Goal: Task Accomplishment & Management: Complete application form

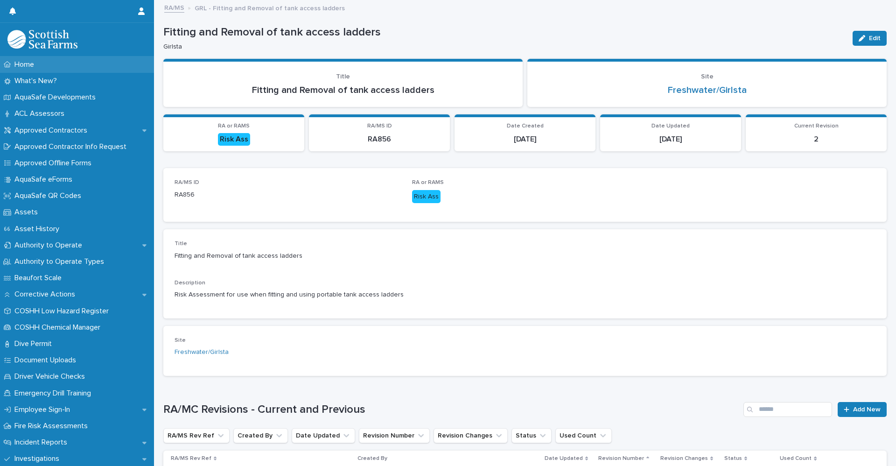
click at [65, 69] on div "Home" at bounding box center [77, 64] width 154 height 16
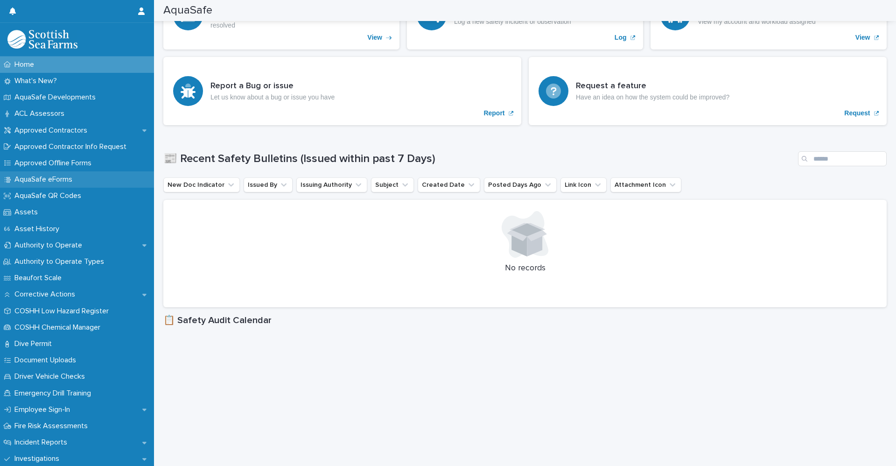
click at [71, 176] on p "AquaSafe eForms" at bounding box center [45, 179] width 69 height 9
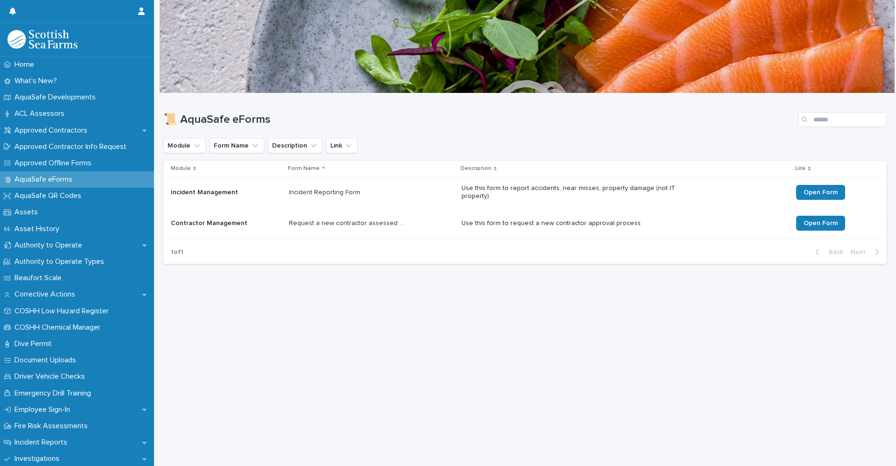
click at [196, 196] on p "Incident Management" at bounding box center [226, 193] width 111 height 8
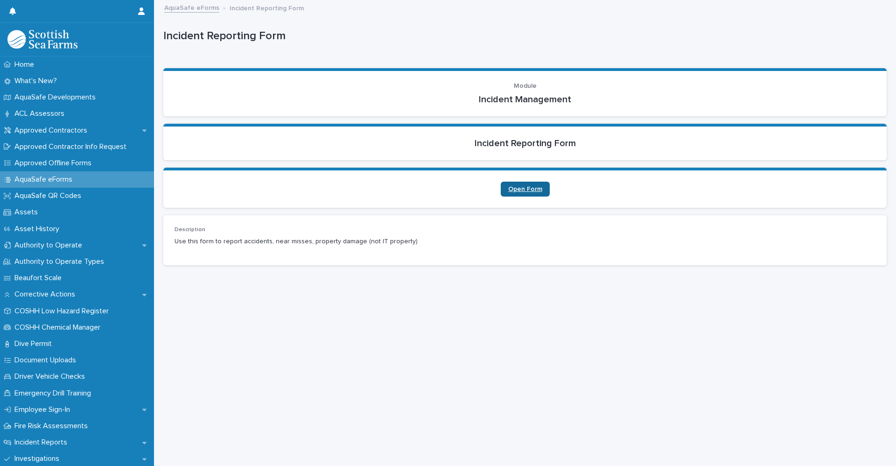
click at [527, 190] on span "Open Form" at bounding box center [525, 189] width 34 height 7
click at [523, 194] on link "Open Form" at bounding box center [525, 189] width 49 height 15
